Goal: Use online tool/utility: Utilize a website feature to perform a specific function

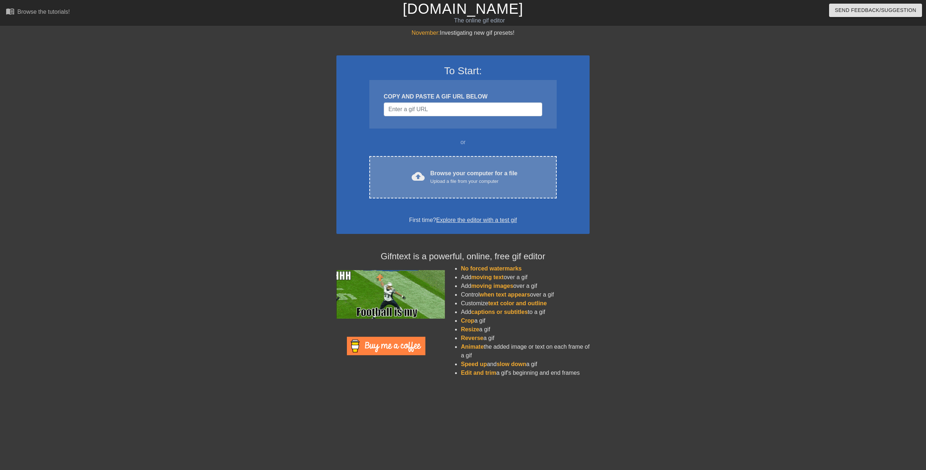
click at [457, 175] on div "Browse your computer for a file Upload a file from your computer" at bounding box center [474, 177] width 87 height 16
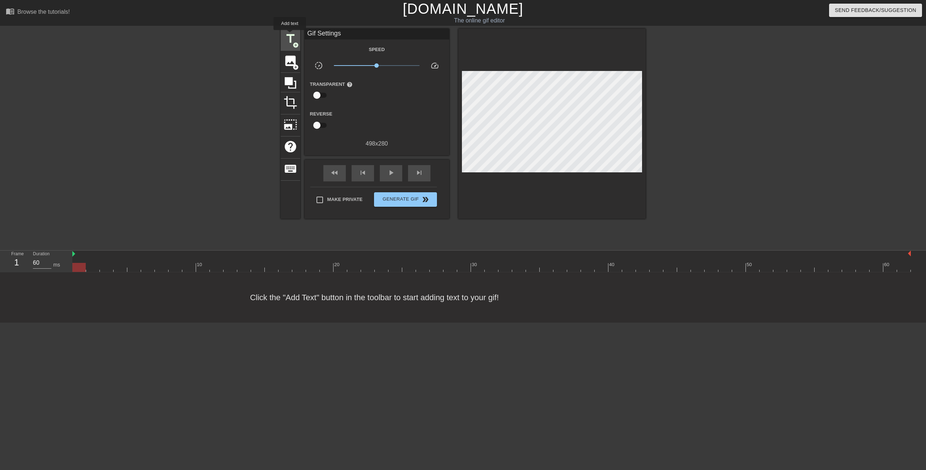
click at [290, 35] on span "title" at bounding box center [291, 39] width 14 height 14
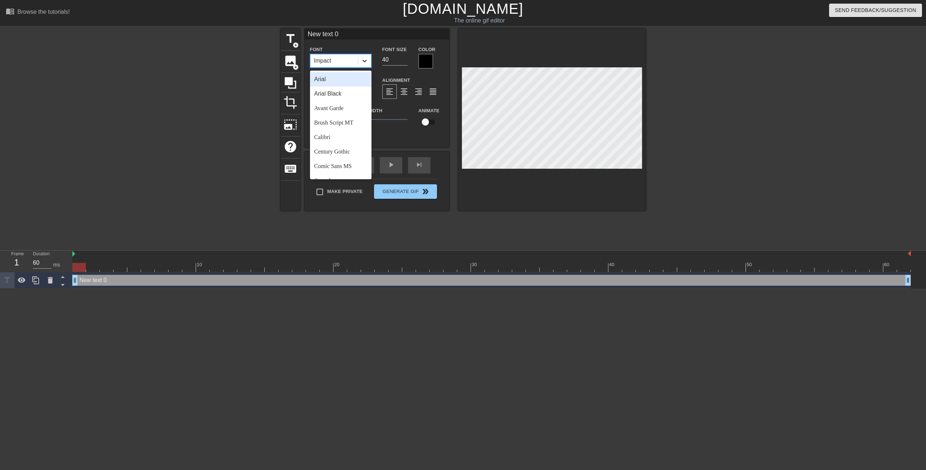
click at [365, 60] on icon at bounding box center [364, 60] width 7 height 7
click at [346, 125] on div "[DEMOGRAPHIC_DATA]" at bounding box center [341, 127] width 62 height 14
click at [362, 62] on icon at bounding box center [364, 60] width 7 height 7
click at [339, 92] on div "Arial Black" at bounding box center [341, 93] width 62 height 14
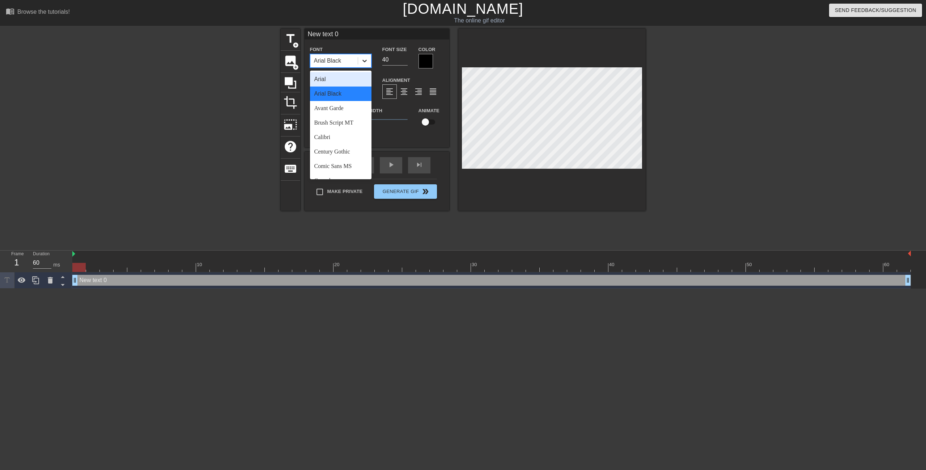
click at [364, 62] on icon at bounding box center [365, 61] width 4 height 3
click at [330, 76] on div "Arial" at bounding box center [341, 79] width 62 height 14
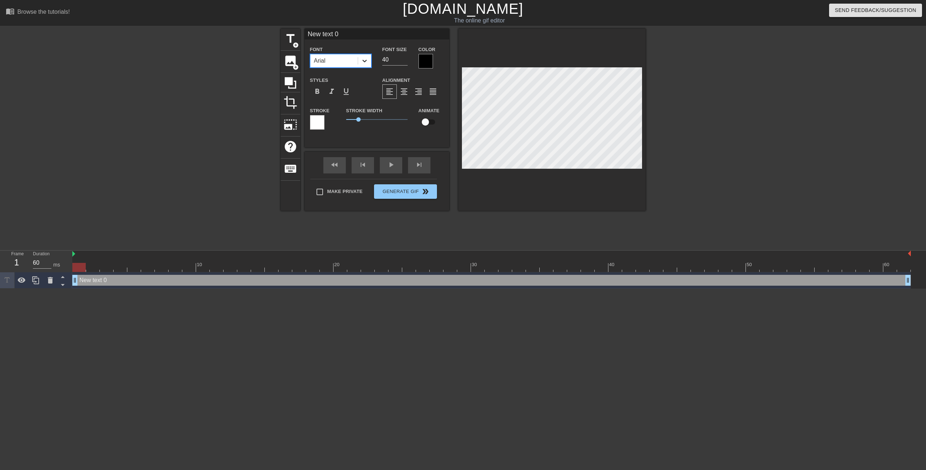
click at [362, 59] on icon at bounding box center [364, 60] width 7 height 7
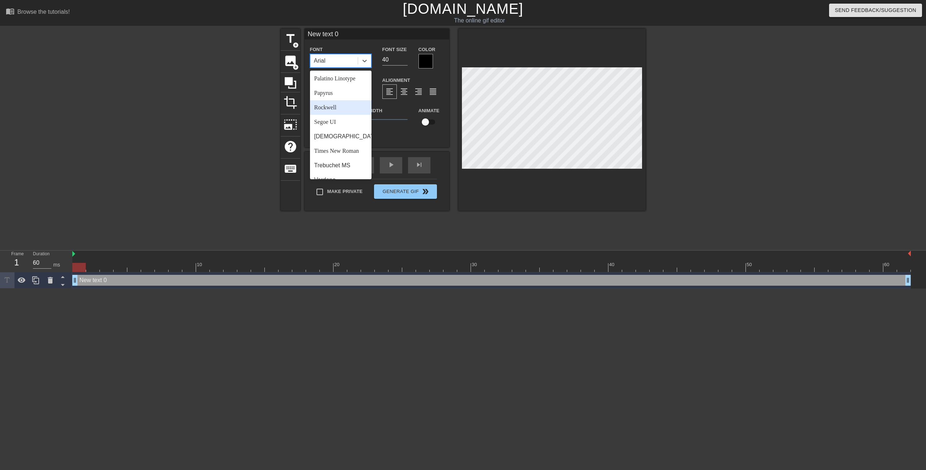
scroll to position [253, 0]
click at [344, 134] on div "[DEMOGRAPHIC_DATA]" at bounding box center [341, 127] width 62 height 14
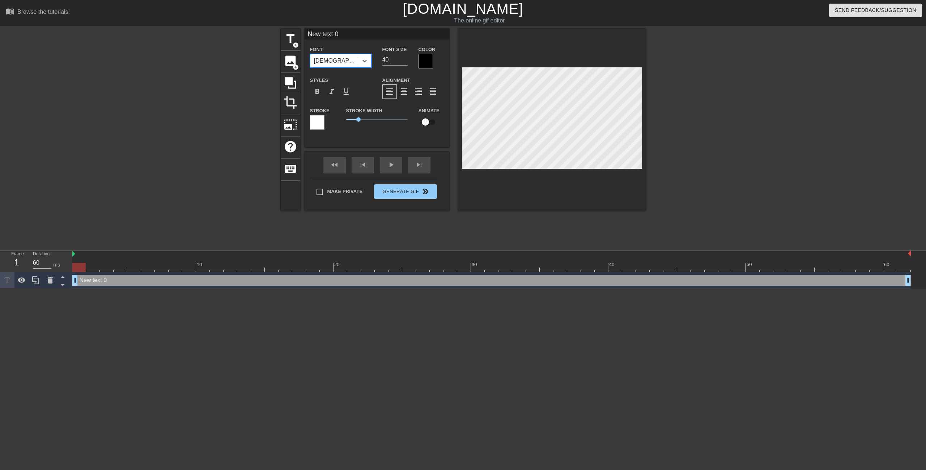
click at [336, 30] on input "New text 0" at bounding box center [377, 34] width 145 height 11
click at [336, 30] on input "Customer" at bounding box center [377, 34] width 145 height 11
click at [393, 33] on input "Customer coming in for help" at bounding box center [377, 34] width 145 height 11
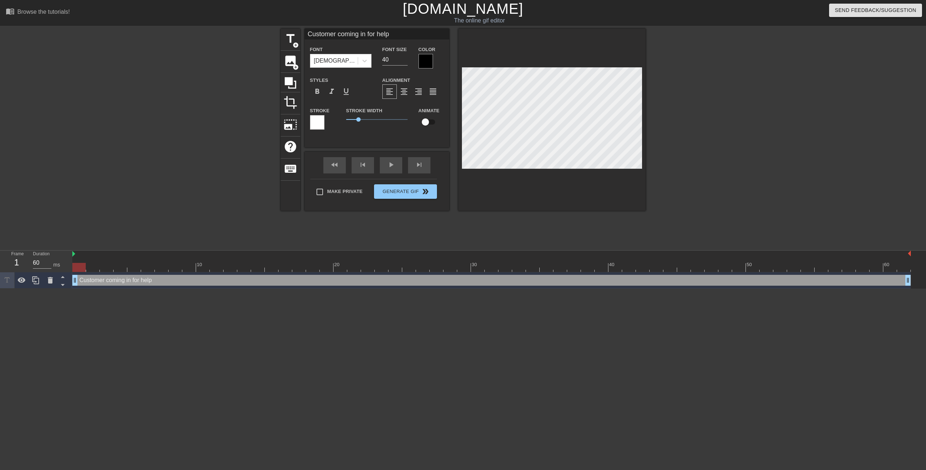
scroll to position [1, 5]
type input "Customer coming in for [GEOGRAPHIC_DATA]"
type textarea "Customer coming in for [GEOGRAPHIC_DATA]"
type input "Customer coming in for he"
type textarea "Customer coming in for he"
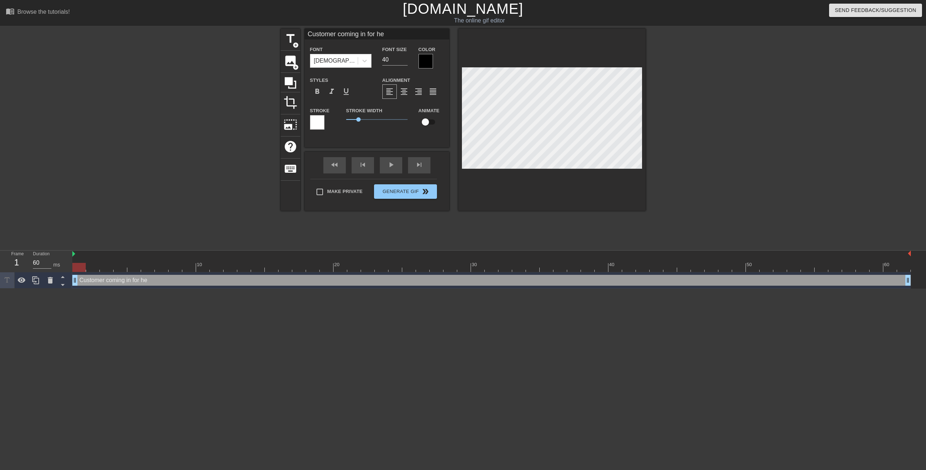
type input "Customer coming in for h"
type textarea "Customer coming in for h"
type input "Customer coming in for"
type textarea "Customer coming in for"
type input "Customer coming in for"
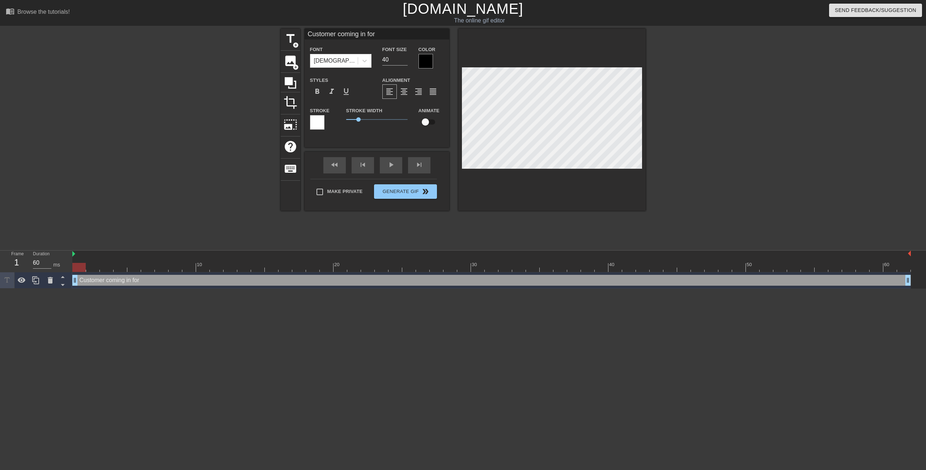
type textarea "Customer coming in for"
type input "Customer coming in fo"
type textarea "Customer coming in fo"
type input "Customer coming in f"
type textarea "Customer coming in f"
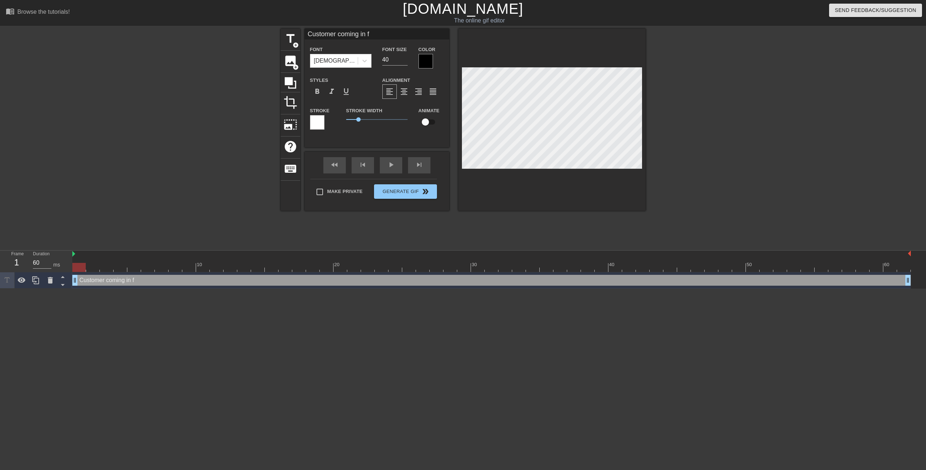
type input "Customer coming in"
type textarea "Customer coming in"
type input "Customer coming in"
type textarea "Customer coming in"
type input "Customer coming i"
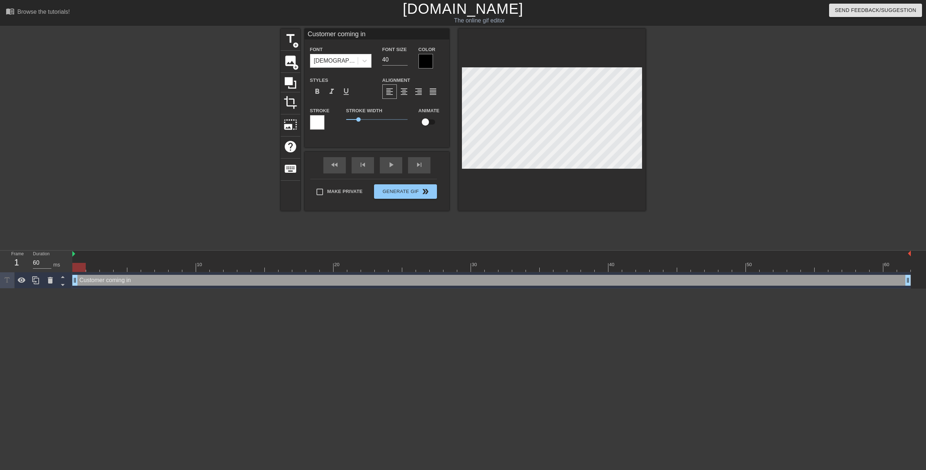
type textarea "Customer coming i"
type input "Customer coming"
type textarea "Customer coming"
type input "Customer coming"
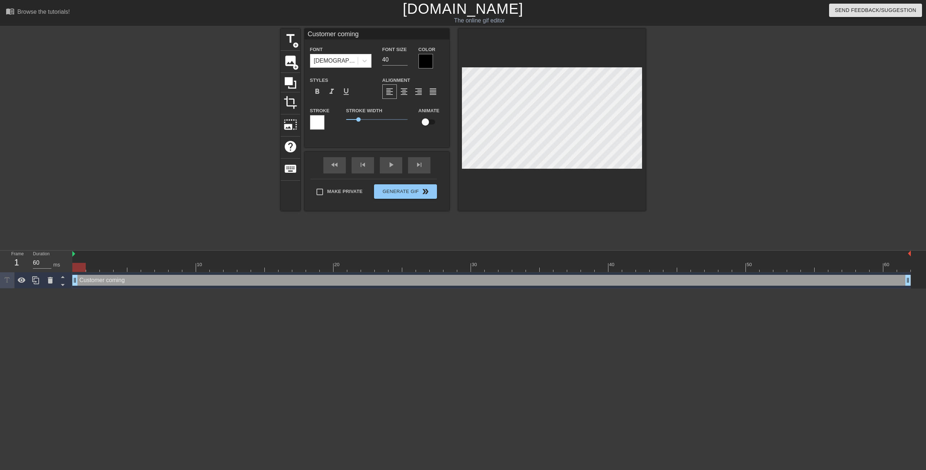
type textarea "Customer coming"
type input "Customer comin"
type textarea "Customer comin"
type input "Customer comi"
type textarea "Customer comi"
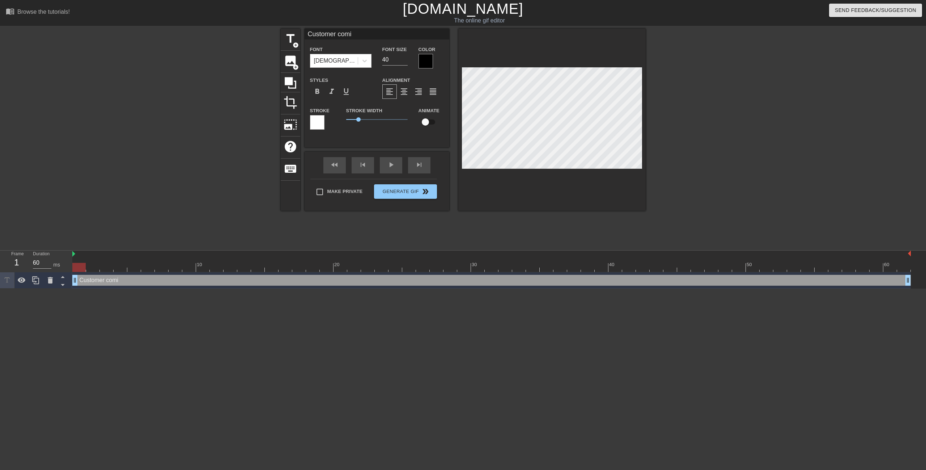
type input "Customer com"
type textarea "Customer com"
type input "Customer co"
type textarea "Customer co"
type input "Customer c"
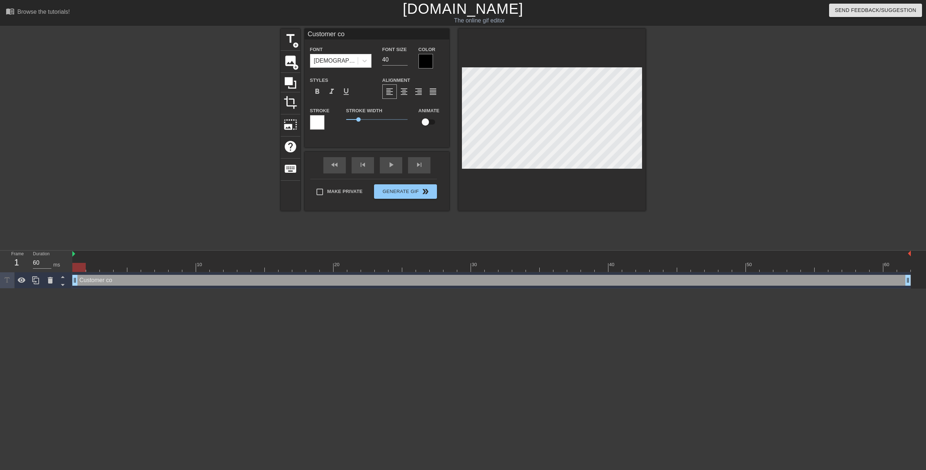
type textarea "Customer c"
type input "Customer"
type textarea "Customer"
type input "Customer"
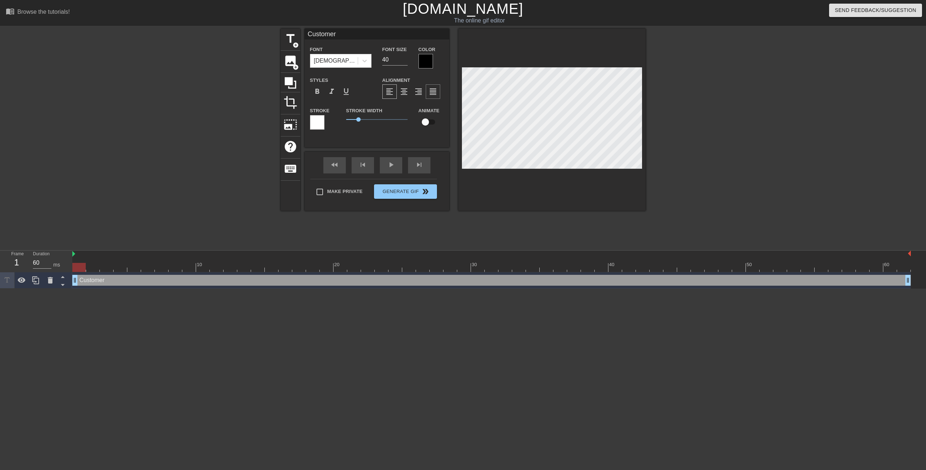
type textarea "Customer"
click at [608, 175] on div at bounding box center [551, 120] width 187 height 182
click at [74, 253] on img at bounding box center [73, 254] width 3 height 6
click at [390, 165] on div "play_arrow" at bounding box center [391, 165] width 22 height 16
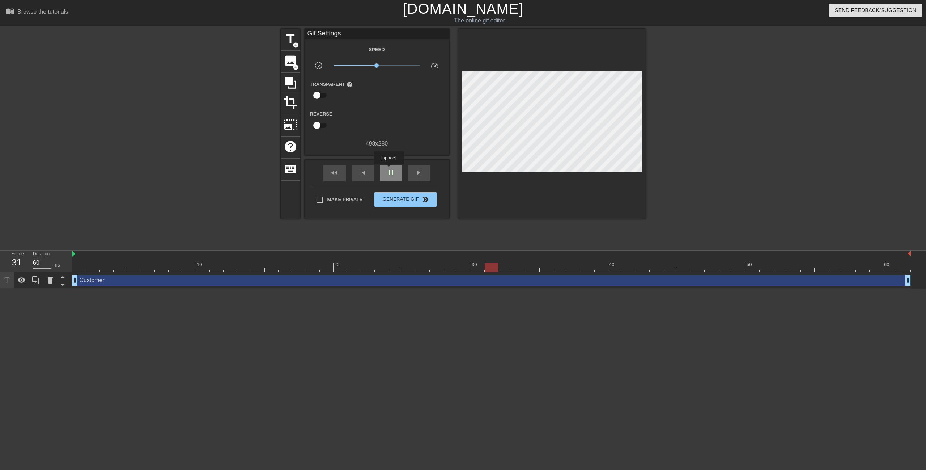
click at [389, 169] on span "pause" at bounding box center [391, 172] width 9 height 9
drag, startPoint x: 595, startPoint y: 283, endPoint x: 105, endPoint y: 280, distance: 489.5
click at [105, 280] on div "Customer drag_handle drag_handle" at bounding box center [491, 280] width 839 height 11
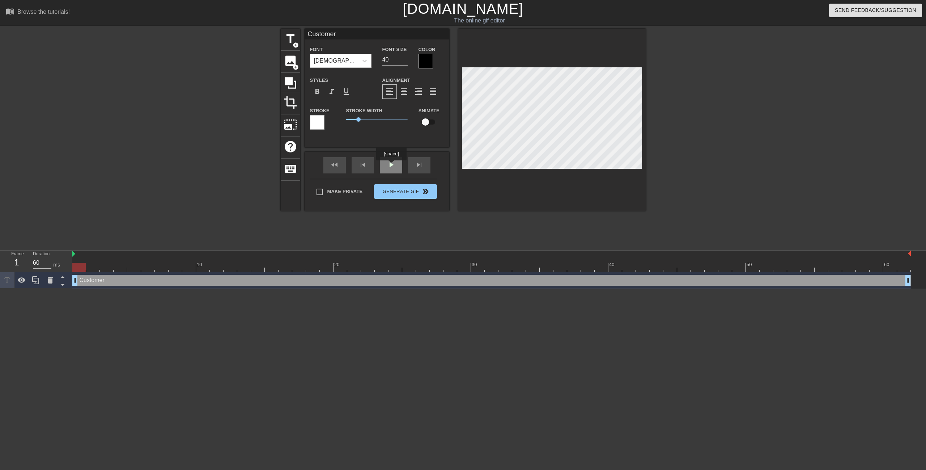
click at [391, 165] on div "play_arrow" at bounding box center [391, 165] width 22 height 16
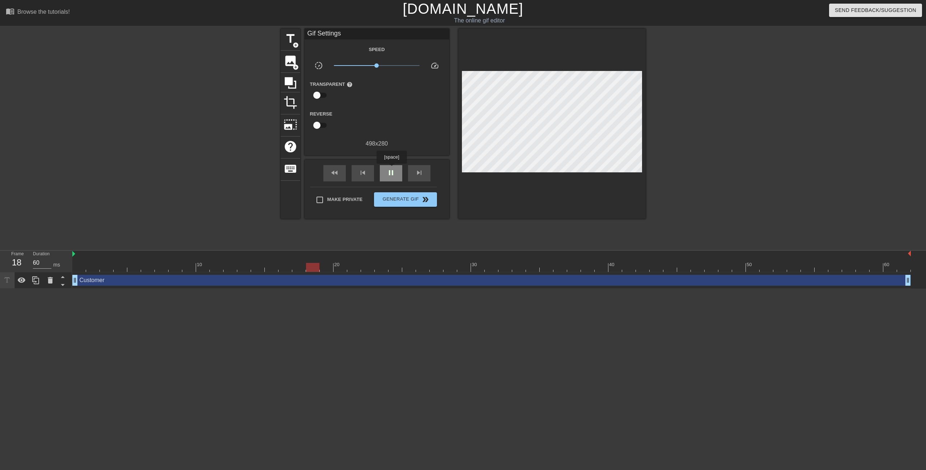
click at [391, 169] on span "pause" at bounding box center [391, 172] width 9 height 9
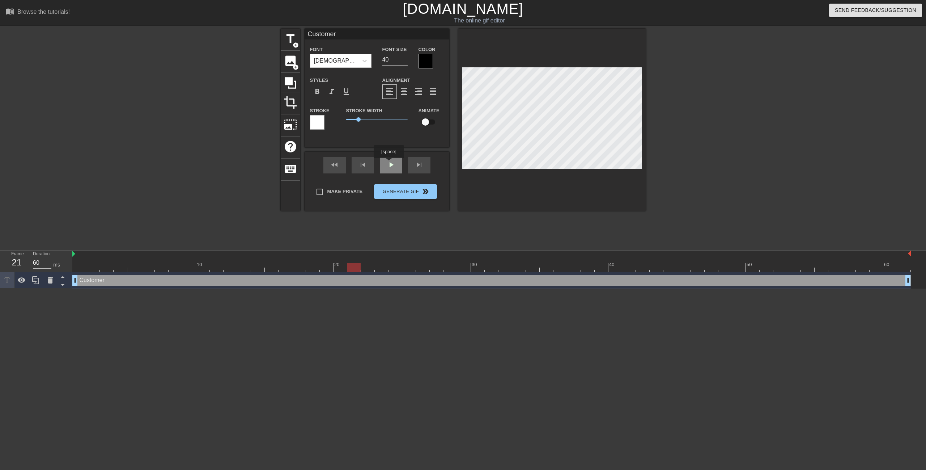
click at [392, 164] on div "fast_rewind skip_previous play_arrow skip_next" at bounding box center [377, 165] width 118 height 27
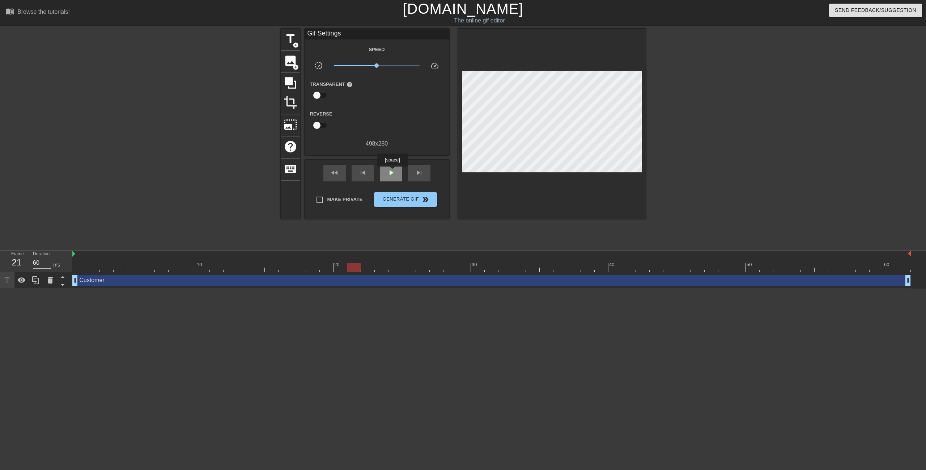
click at [392, 171] on span "play_arrow" at bounding box center [391, 172] width 9 height 9
click at [392, 171] on span "pause" at bounding box center [391, 172] width 9 height 9
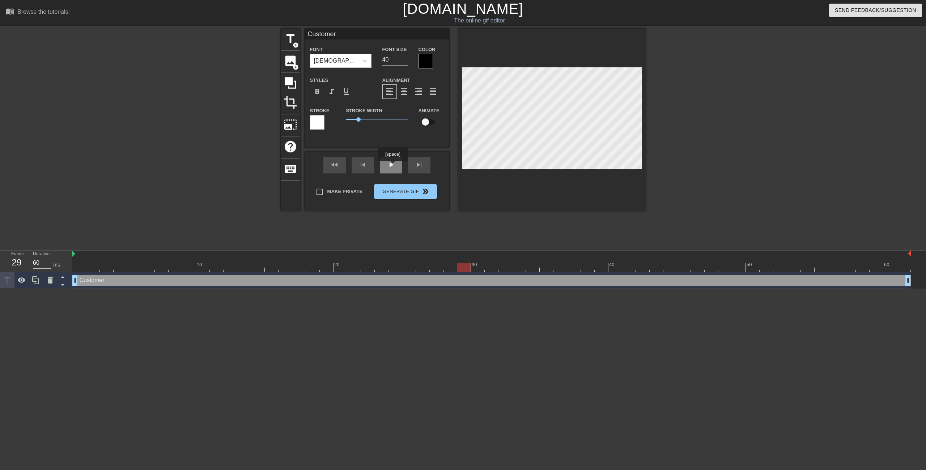
click at [392, 165] on div "play_arrow" at bounding box center [391, 165] width 22 height 16
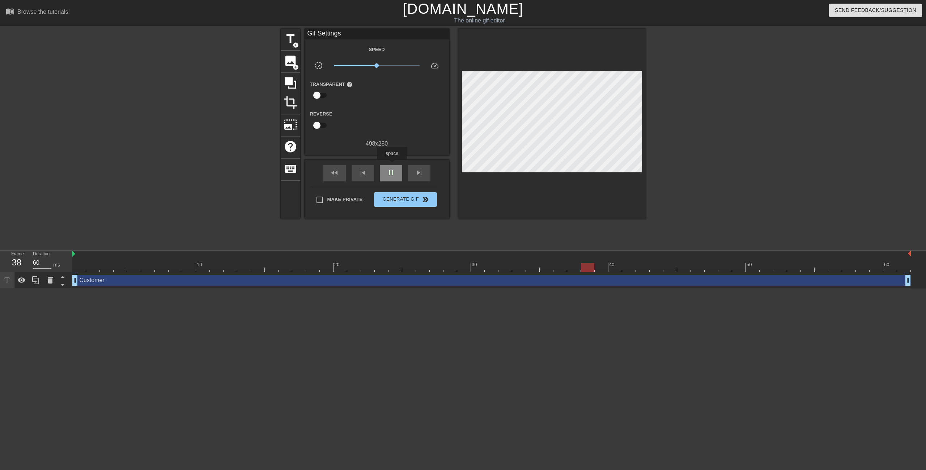
click at [392, 165] on div "pause" at bounding box center [391, 173] width 22 height 16
click at [397, 166] on div "play_arrow" at bounding box center [391, 173] width 22 height 16
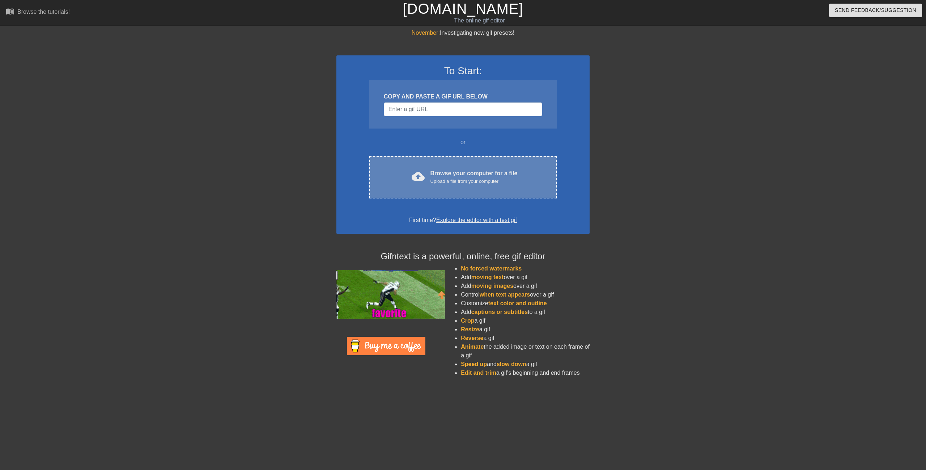
click at [445, 180] on div "Upload a file from your computer" at bounding box center [474, 181] width 87 height 7
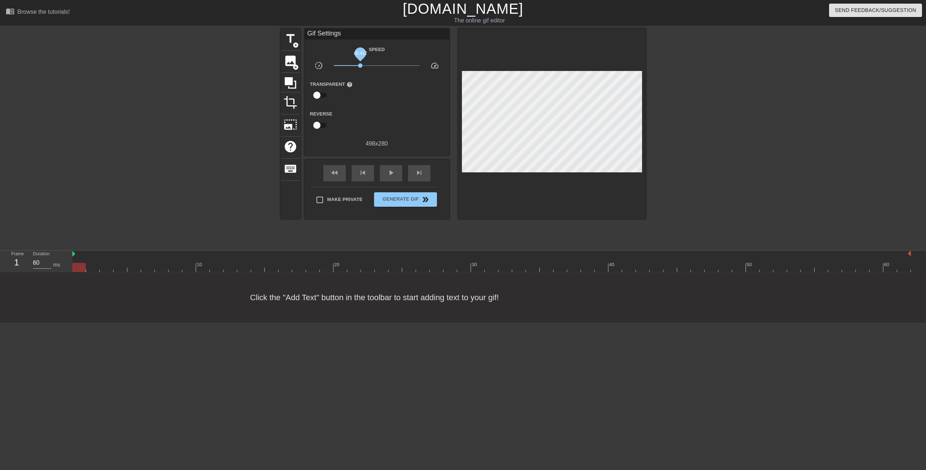
drag, startPoint x: 376, startPoint y: 64, endPoint x: 360, endPoint y: 64, distance: 15.6
click at [360, 64] on span "x0.412" at bounding box center [360, 65] width 4 height 4
click at [296, 39] on span "title" at bounding box center [291, 39] width 14 height 14
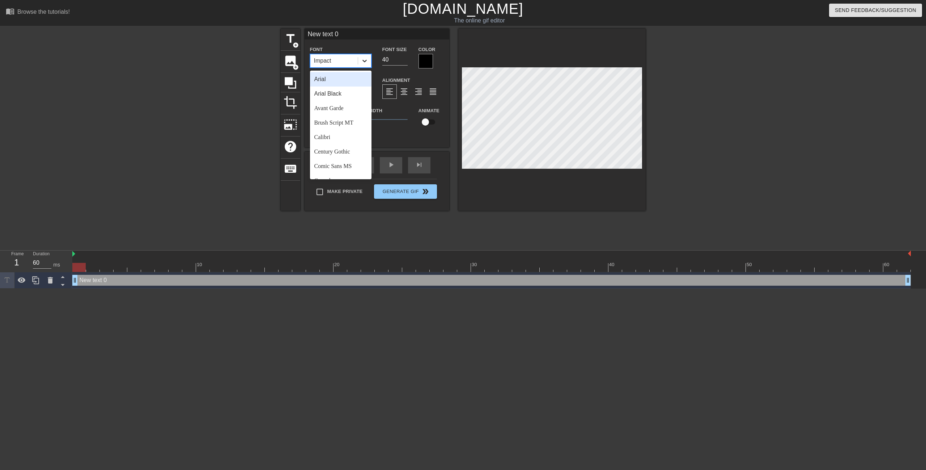
click at [366, 61] on icon at bounding box center [364, 60] width 7 height 7
click at [349, 157] on div "Trebuchet MS" at bounding box center [341, 156] width 62 height 14
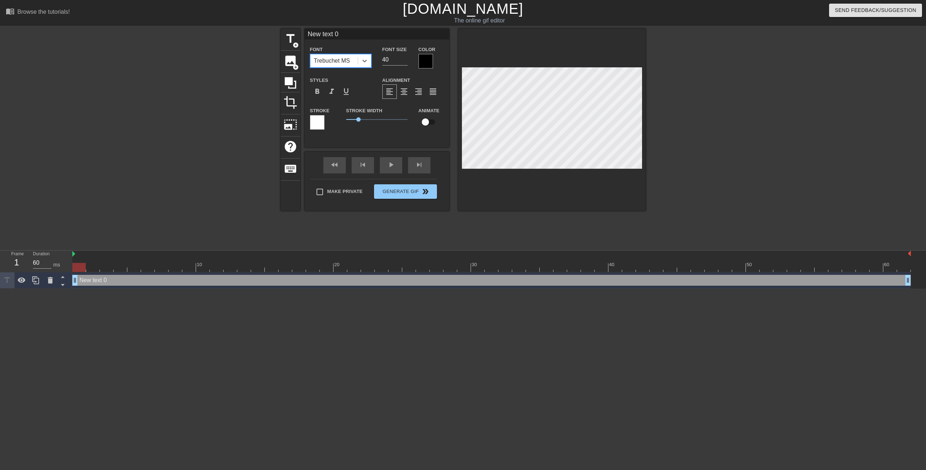
click at [336, 35] on input "New text 0" at bounding box center [377, 34] width 145 height 11
type input "Customer"
click at [759, 155] on div at bounding box center [709, 137] width 109 height 217
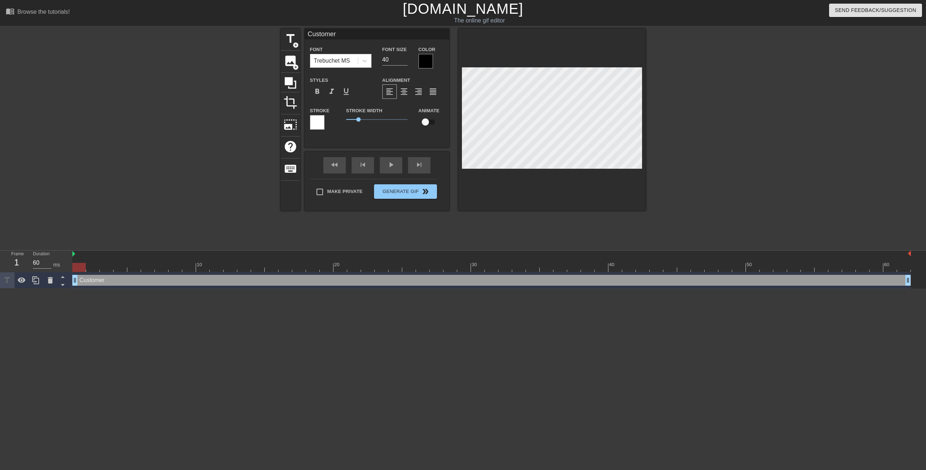
click at [738, 139] on div at bounding box center [709, 137] width 109 height 217
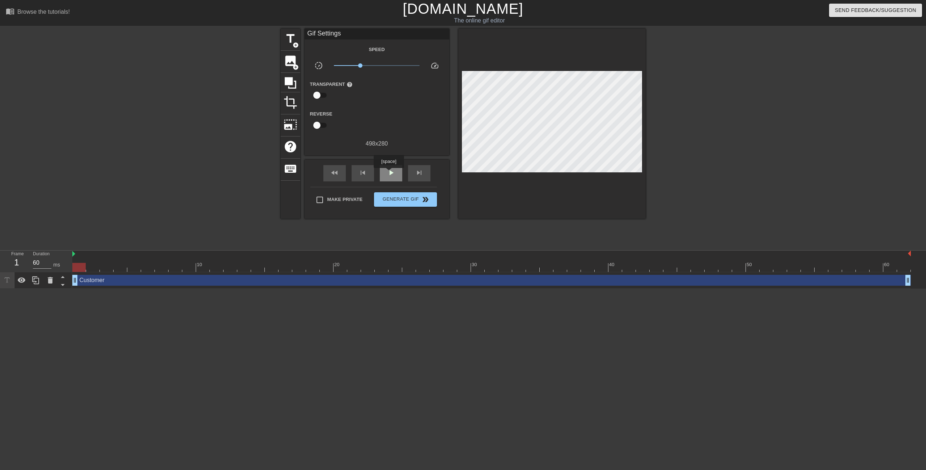
click at [389, 173] on span "play_arrow" at bounding box center [391, 172] width 9 height 9
click at [389, 173] on span "pause" at bounding box center [391, 172] width 9 height 9
drag, startPoint x: 75, startPoint y: 281, endPoint x: 297, endPoint y: 291, distance: 222.0
click at [297, 288] on html "menu_book Browse the tutorials! Gifntext.com The online gif editor Send Feedbac…" at bounding box center [463, 144] width 926 height 288
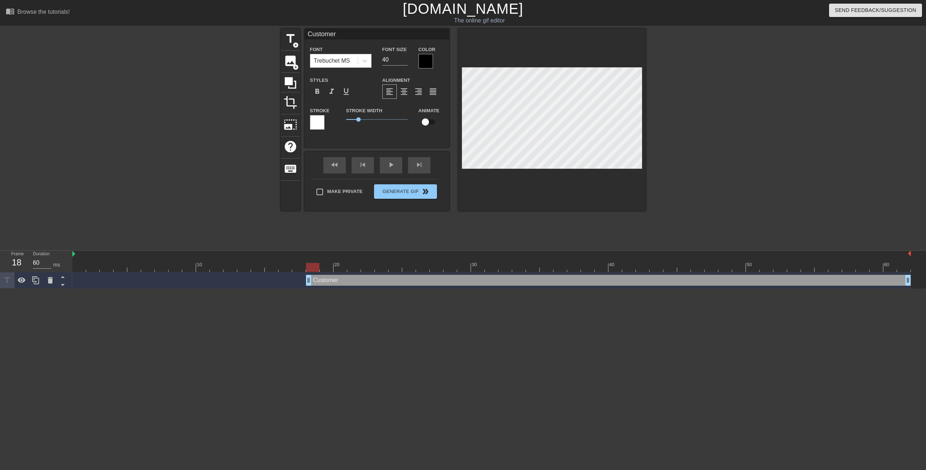
drag, startPoint x: 295, startPoint y: 282, endPoint x: 314, endPoint y: 294, distance: 22.3
click at [314, 288] on html "menu_book Browse the tutorials! Gifntext.com The online gif editor Send Feedbac…" at bounding box center [463, 144] width 926 height 288
click at [673, 195] on div at bounding box center [709, 137] width 109 height 217
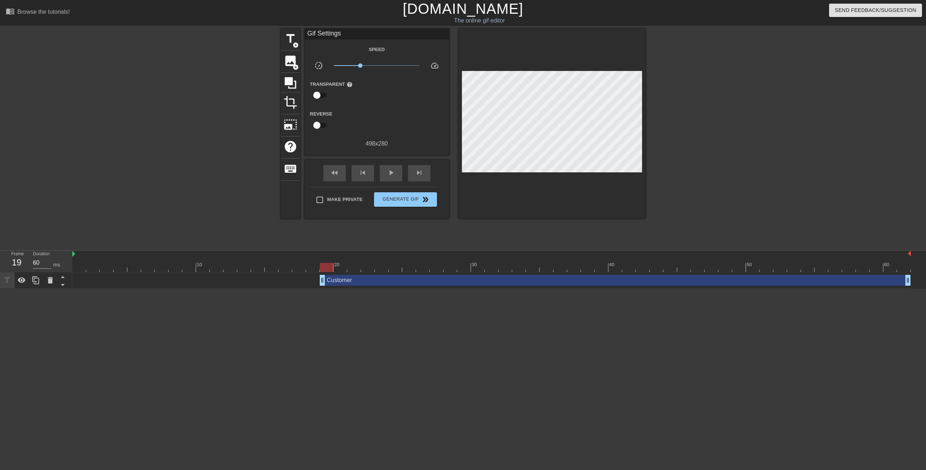
drag, startPoint x: 310, startPoint y: 281, endPoint x: 327, endPoint y: 281, distance: 17.0
click at [293, 38] on span "title" at bounding box center [291, 39] width 14 height 14
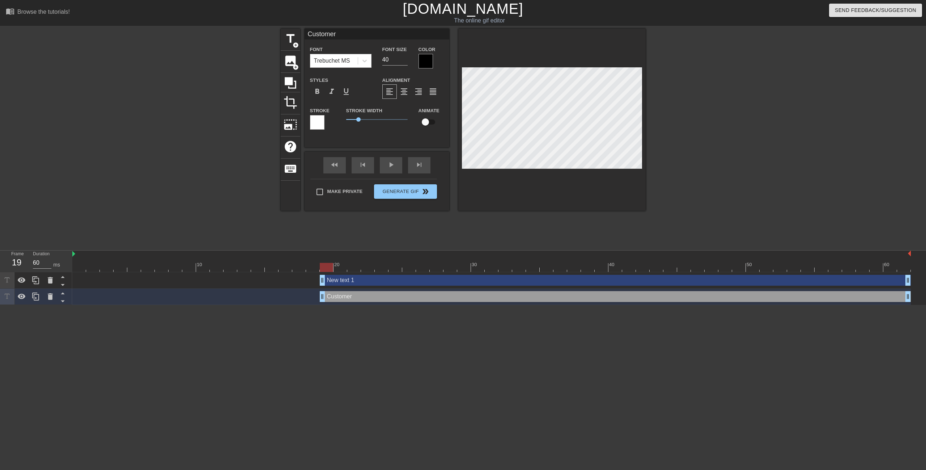
type input "New text 1"
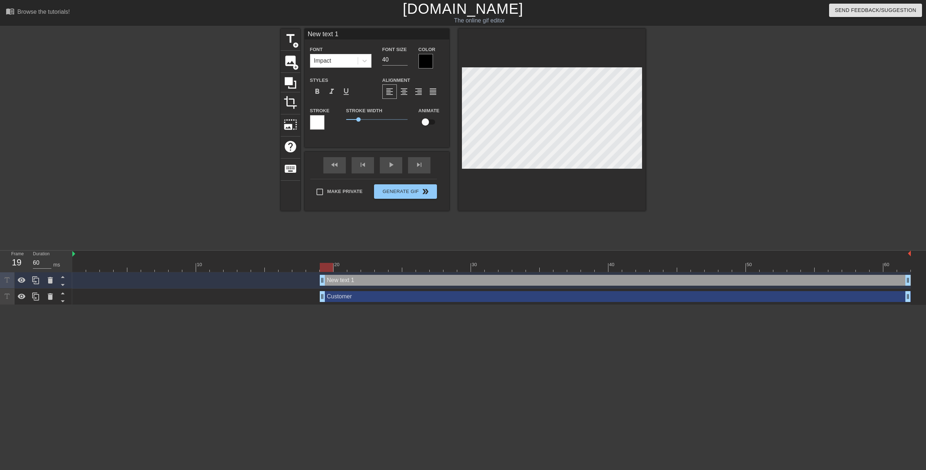
scroll to position [1, 2]
click at [48, 282] on icon at bounding box center [50, 280] width 9 height 9
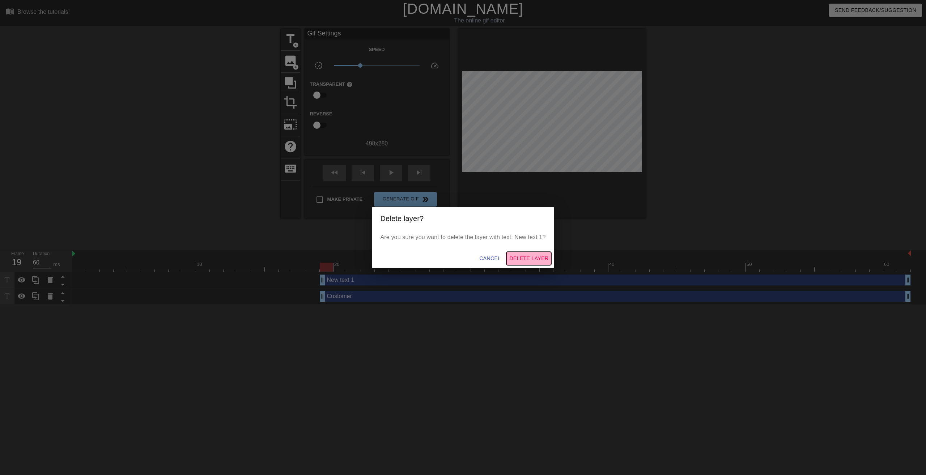
click at [530, 257] on span "Delete Layer" at bounding box center [528, 258] width 39 height 9
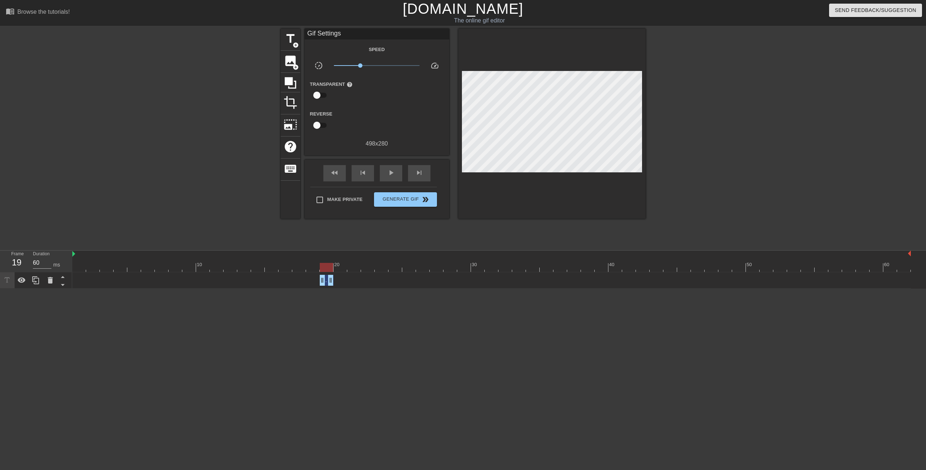
drag, startPoint x: 907, startPoint y: 279, endPoint x: 239, endPoint y: 284, distance: 667.9
click at [239, 284] on div "Customer drag_handle drag_handle" at bounding box center [491, 280] width 839 height 11
drag, startPoint x: 321, startPoint y: 278, endPoint x: 3, endPoint y: 301, distance: 318.9
click at [3, 288] on html "menu_book Browse the tutorials! Gifntext.com The online gif editor Send Feedbac…" at bounding box center [463, 144] width 926 height 288
click at [390, 172] on span "play_arrow" at bounding box center [391, 172] width 9 height 9
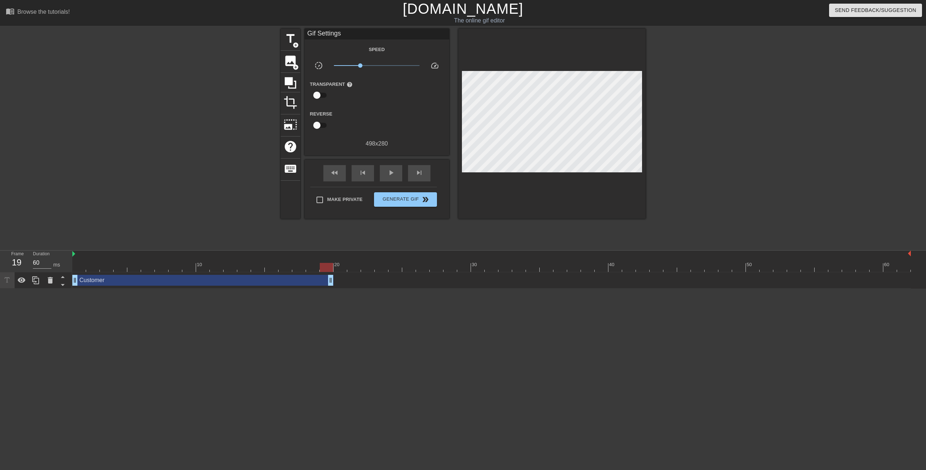
drag, startPoint x: 643, startPoint y: 266, endPoint x: 331, endPoint y: 266, distance: 312.2
click at [331, 266] on div at bounding box center [491, 267] width 839 height 9
click at [294, 36] on span "title" at bounding box center [291, 39] width 14 height 14
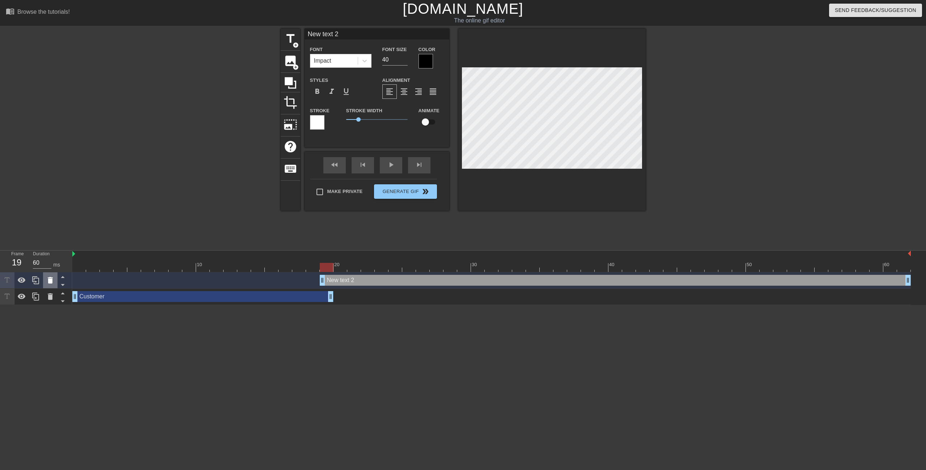
click at [46, 281] on icon at bounding box center [50, 280] width 9 height 9
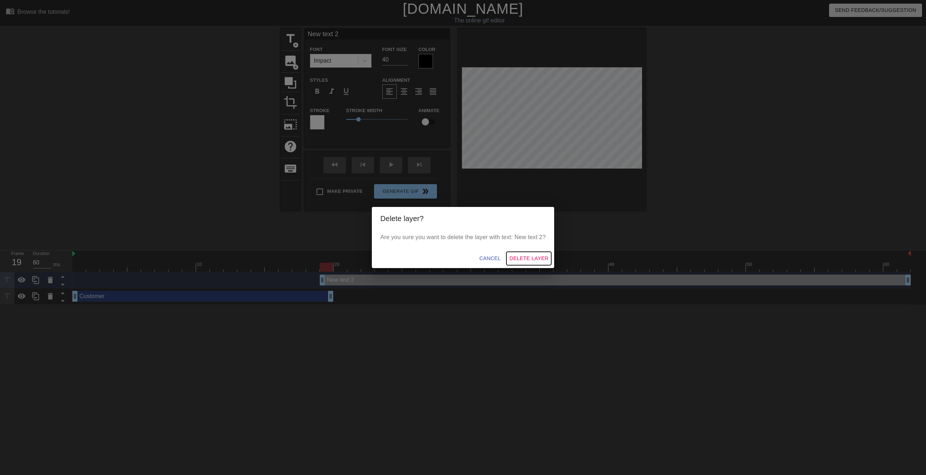
click at [522, 257] on span "Delete Layer" at bounding box center [528, 258] width 39 height 9
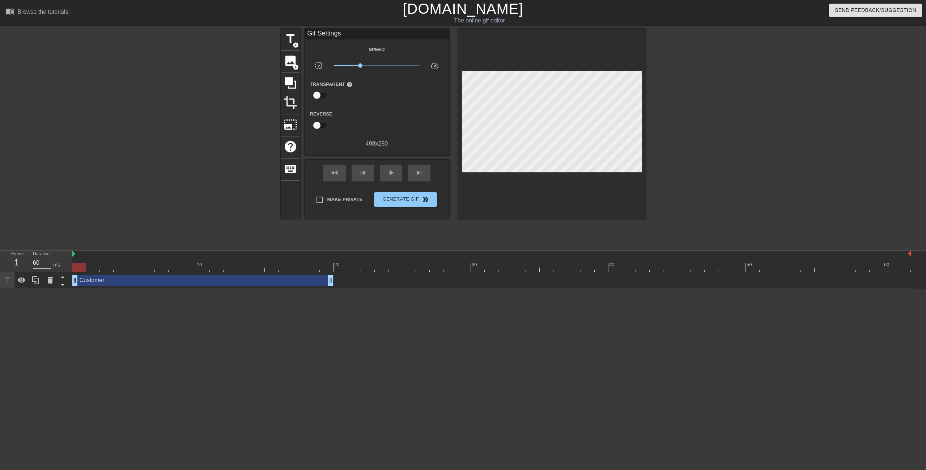
click at [105, 281] on div "Customer drag_handle drag_handle" at bounding box center [202, 280] width 261 height 11
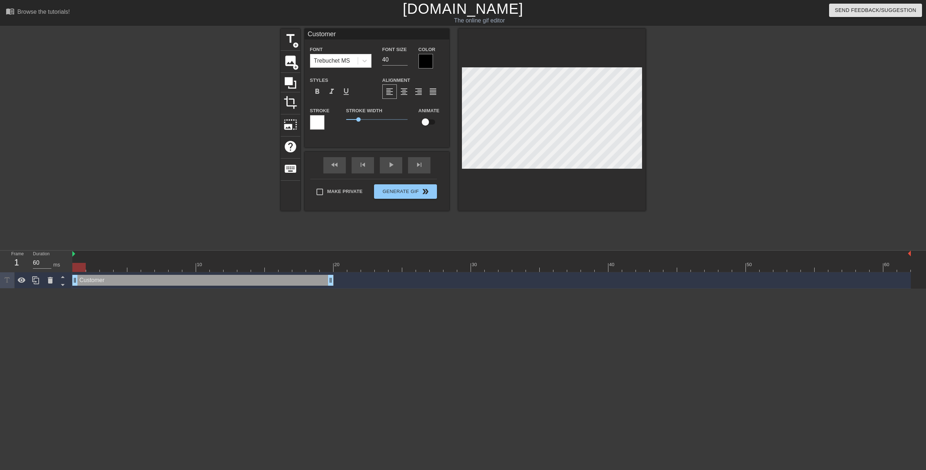
click at [430, 60] on div at bounding box center [426, 61] width 14 height 14
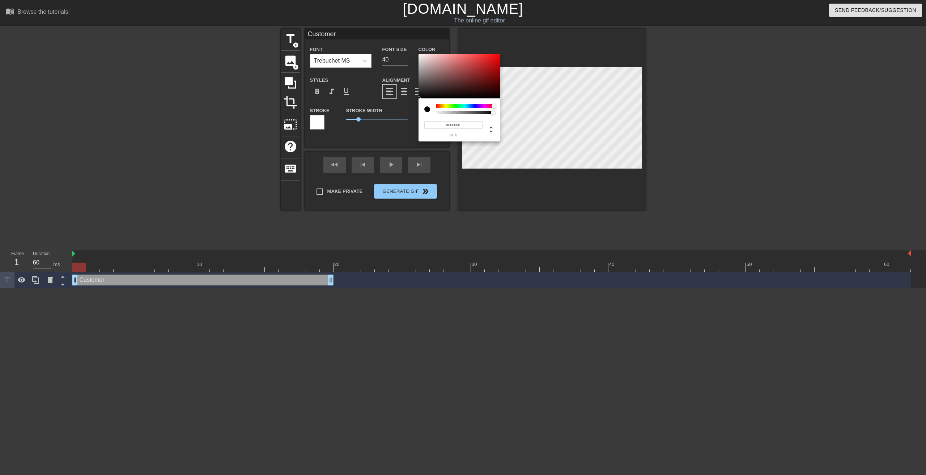
drag, startPoint x: 458, startPoint y: 106, endPoint x: 532, endPoint y: 111, distance: 73.6
click at [532, 111] on div "#000000 hex" at bounding box center [463, 237] width 926 height 475
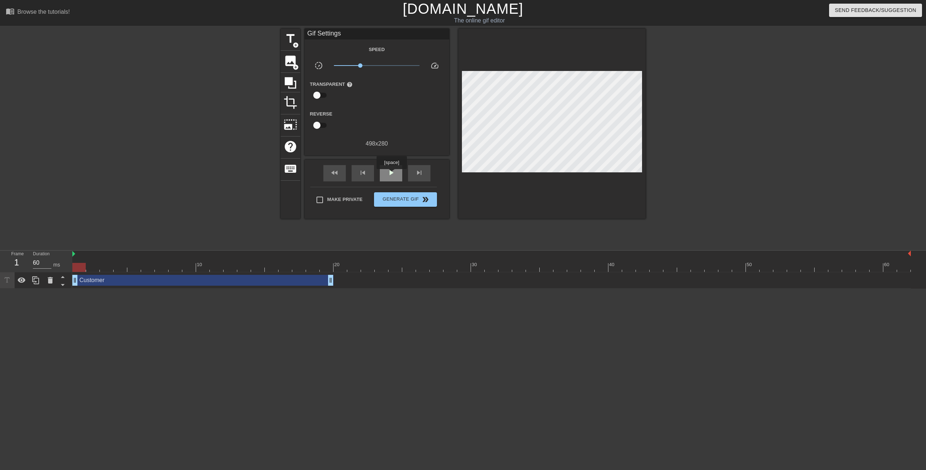
click at [391, 174] on span "play_arrow" at bounding box center [391, 172] width 9 height 9
click at [391, 174] on span "pause" at bounding box center [391, 172] width 9 height 9
click at [385, 165] on div "play_arrow" at bounding box center [391, 173] width 22 height 16
click at [385, 165] on div "pause" at bounding box center [391, 173] width 22 height 16
click at [385, 165] on div "play_arrow" at bounding box center [391, 173] width 22 height 16
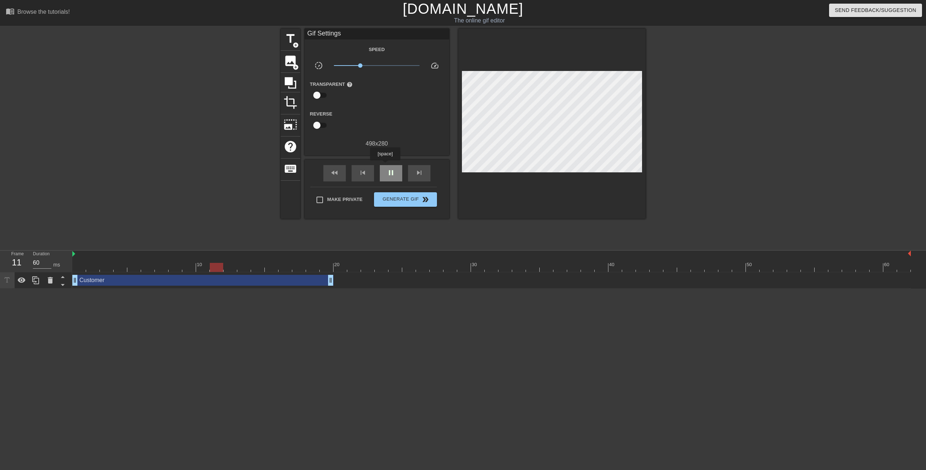
click at [385, 165] on div "pause" at bounding box center [391, 173] width 22 height 16
click at [385, 165] on div "play_arrow" at bounding box center [391, 173] width 22 height 16
click at [385, 165] on div "pause" at bounding box center [391, 173] width 22 height 16
click at [122, 281] on div "Customer drag_handle drag_handle" at bounding box center [202, 280] width 261 height 11
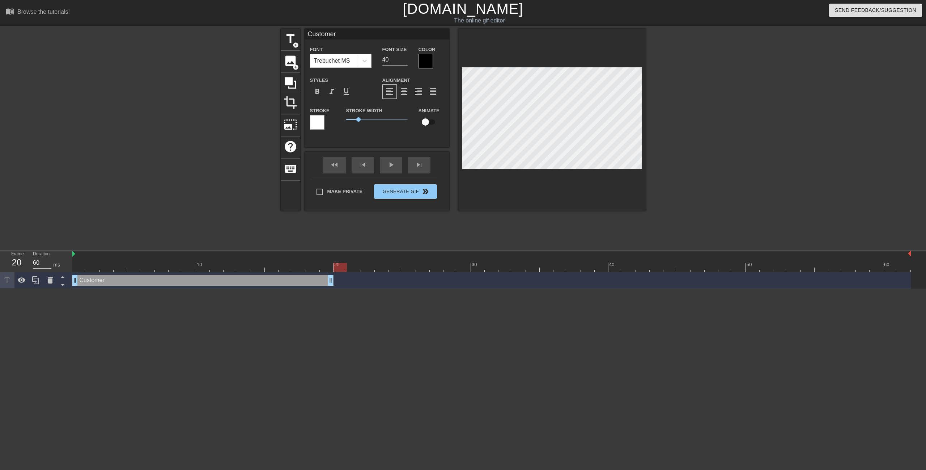
click at [340, 34] on input "Customer" at bounding box center [377, 34] width 145 height 11
click at [405, 61] on input "39" at bounding box center [394, 60] width 25 height 12
click at [405, 61] on input "38" at bounding box center [394, 60] width 25 height 12
click at [405, 61] on input "37" at bounding box center [394, 60] width 25 height 12
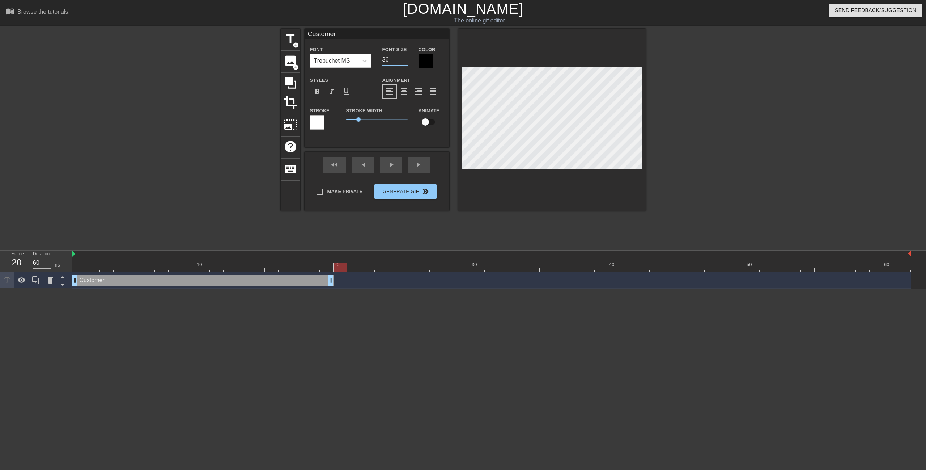
click at [405, 61] on input "36" at bounding box center [394, 60] width 25 height 12
click at [405, 61] on input "35" at bounding box center [394, 60] width 25 height 12
click at [405, 61] on input "34" at bounding box center [394, 60] width 25 height 12
click at [405, 61] on input "33" at bounding box center [394, 60] width 25 height 12
click at [405, 61] on input "32" at bounding box center [394, 60] width 25 height 12
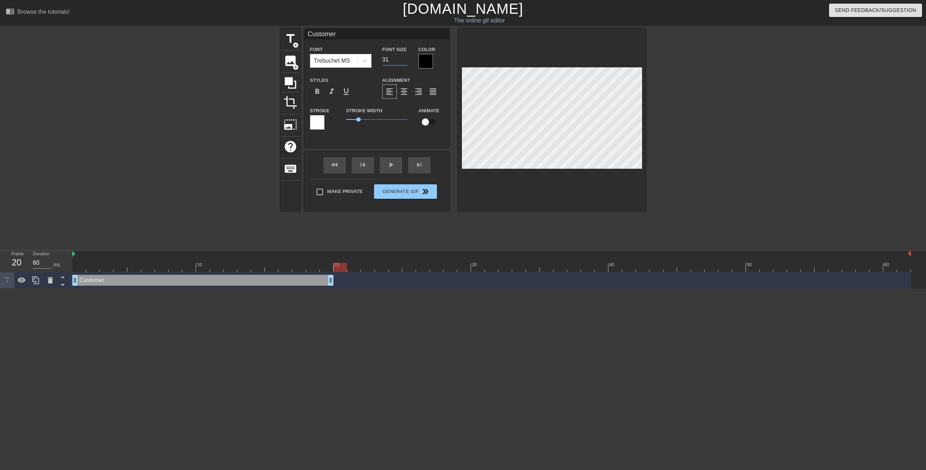
click at [405, 61] on input "31" at bounding box center [394, 60] width 25 height 12
type input "30"
click at [405, 61] on input "30" at bounding box center [394, 60] width 25 height 12
click at [348, 34] on input "Customer" at bounding box center [377, 34] width 145 height 11
click at [368, 84] on div "format_bold format_italic format_underline" at bounding box center [341, 91] width 62 height 14
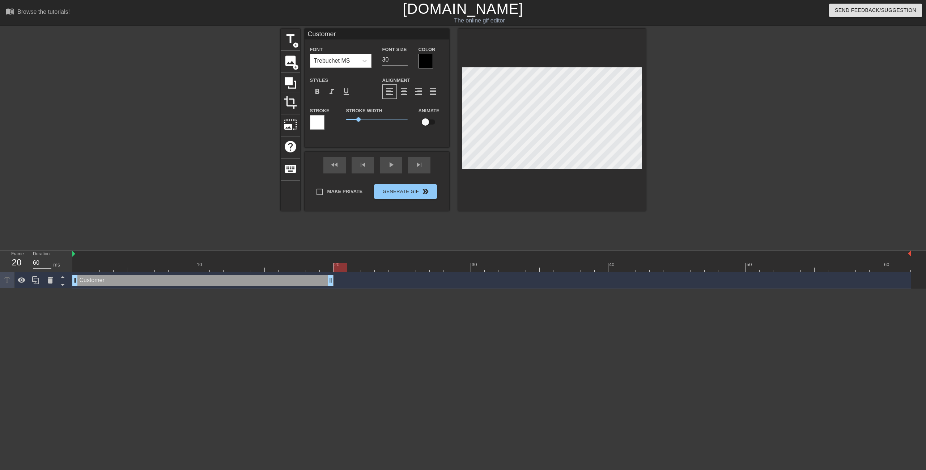
click at [363, 32] on input "Customer" at bounding box center [377, 34] width 145 height 11
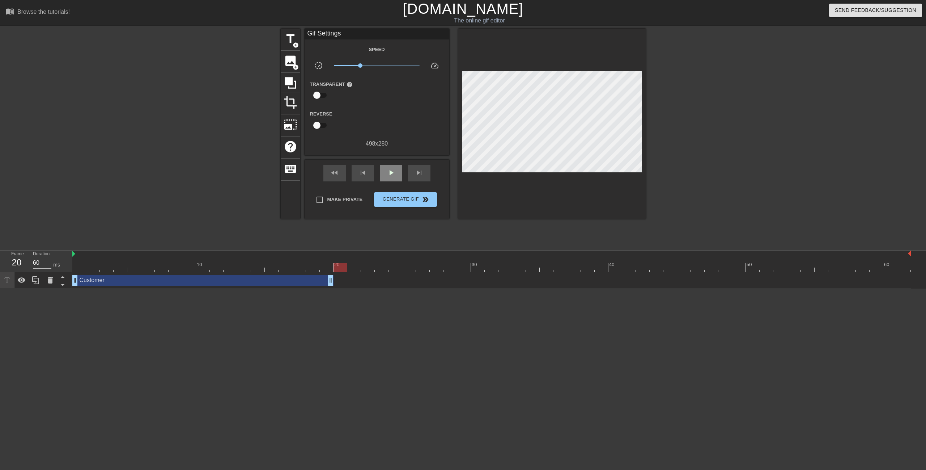
click at [393, 169] on span "play_arrow" at bounding box center [391, 172] width 9 height 9
click at [393, 169] on span "pause" at bounding box center [391, 172] width 9 height 9
drag, startPoint x: 474, startPoint y: 267, endPoint x: 43, endPoint y: 264, distance: 430.6
click at [43, 264] on div "Frame 1 Duration 60 ms 10 20 30 40 50 60 Customer drag_handle drag_handle" at bounding box center [463, 269] width 926 height 38
click at [391, 174] on span "play_arrow" at bounding box center [391, 172] width 9 height 9
